Goal: Find contact information: Find contact information

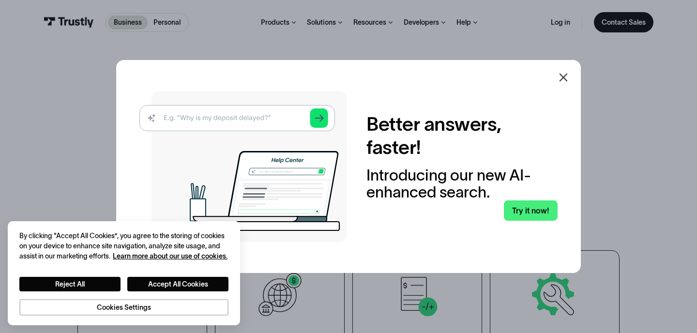
click at [565, 69] on div at bounding box center [563, 77] width 23 height 23
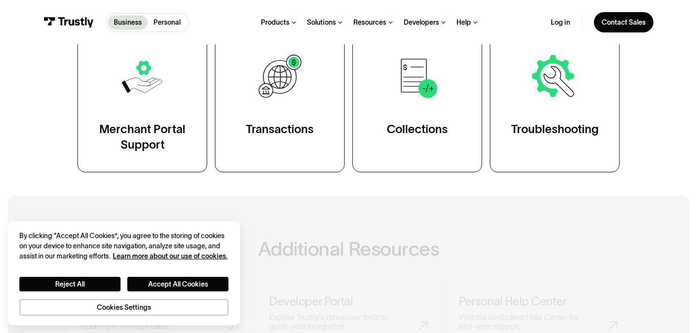
scroll to position [793, 0]
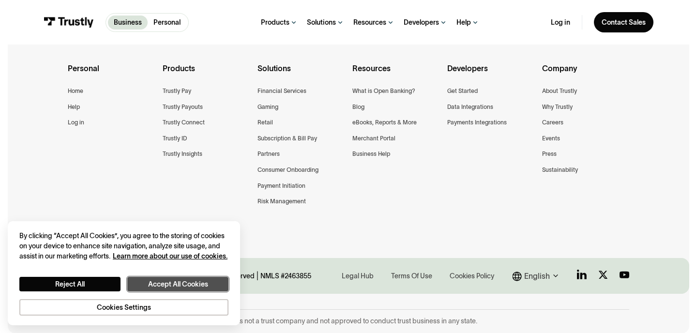
click at [160, 287] on button "Accept All Cookies" at bounding box center [177, 284] width 101 height 15
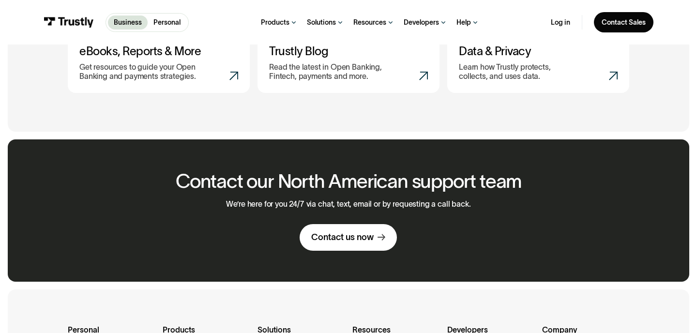
scroll to position [531, 0]
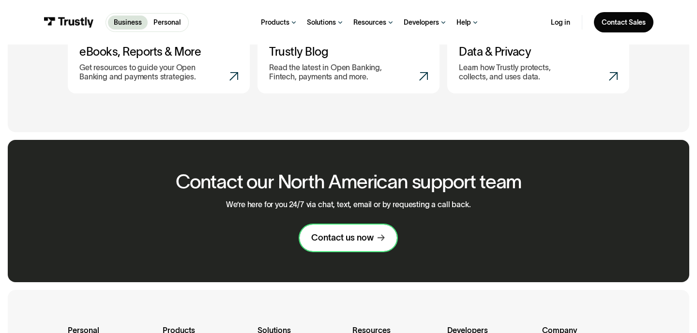
click at [358, 242] on div "Contact us now" at bounding box center [342, 237] width 62 height 11
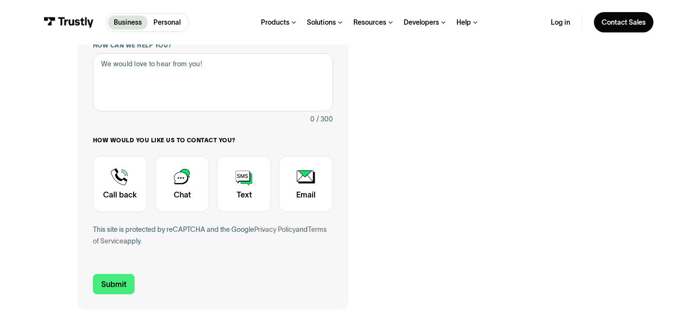
scroll to position [209, 0]
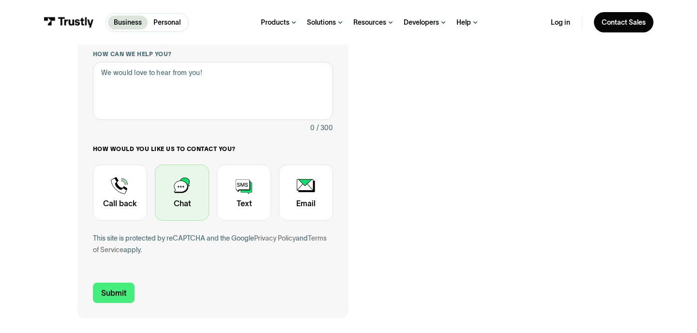
click at [196, 185] on div "Contact Trustly Support" at bounding box center [182, 193] width 54 height 56
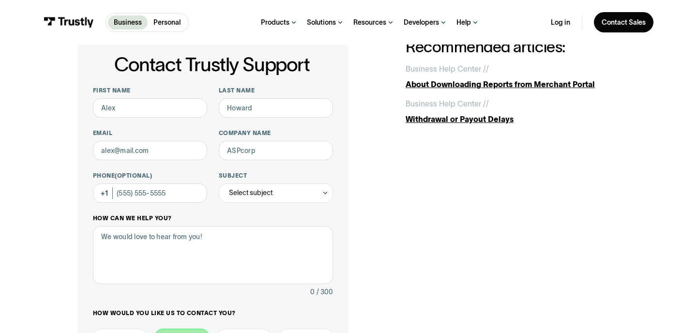
scroll to position [0, 0]
